Goal: Find contact information: Find contact information

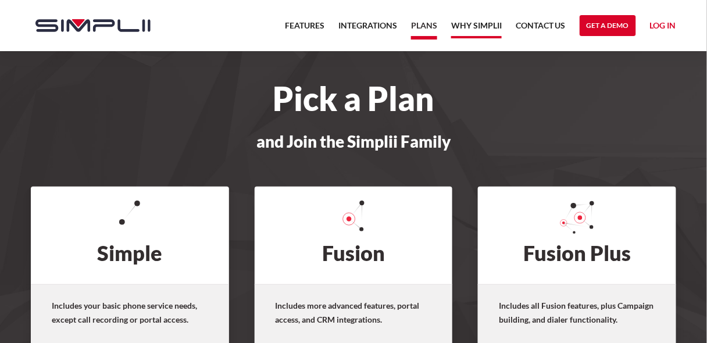
click at [488, 22] on link "Why Simplii" at bounding box center [476, 29] width 51 height 20
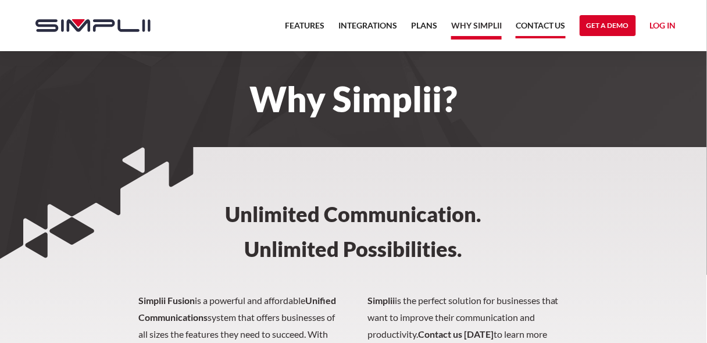
click at [540, 26] on link "Contact US" at bounding box center [541, 29] width 50 height 20
